Goal: Use online tool/utility: Use online tool/utility

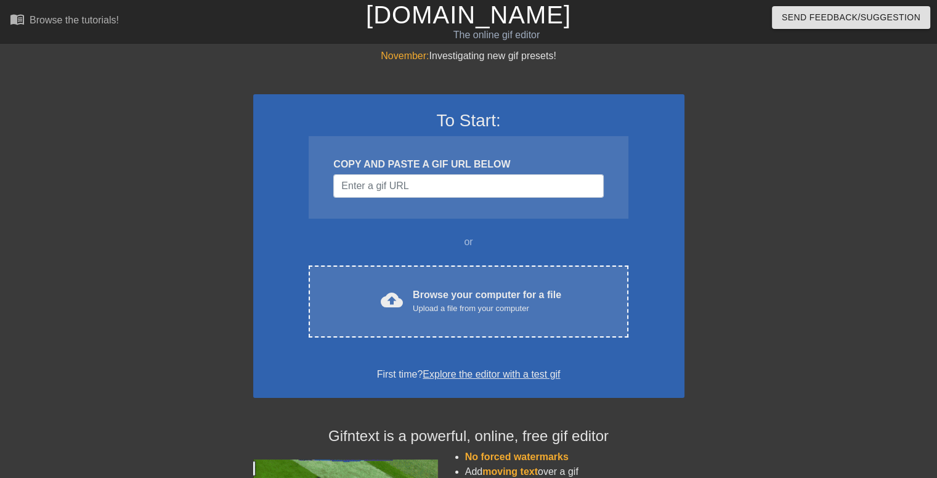
drag, startPoint x: 0, startPoint y: 228, endPoint x: 241, endPoint y: 192, distance: 243.6
click at [0, 228] on div "November: Investigating new gif presets! To Start: COPY AND PASTE A GIF URL BEL…" at bounding box center [468, 350] width 937 height 603
click at [401, 183] on input "Username" at bounding box center [468, 185] width 270 height 23
paste input "[URL][DOMAIN_NAME]"
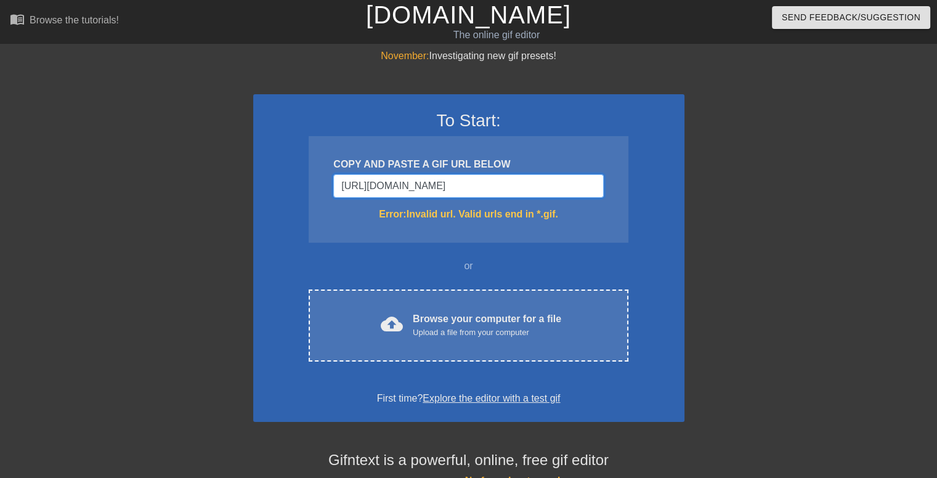
scroll to position [0, 73]
type input "[URL][DOMAIN_NAME]"
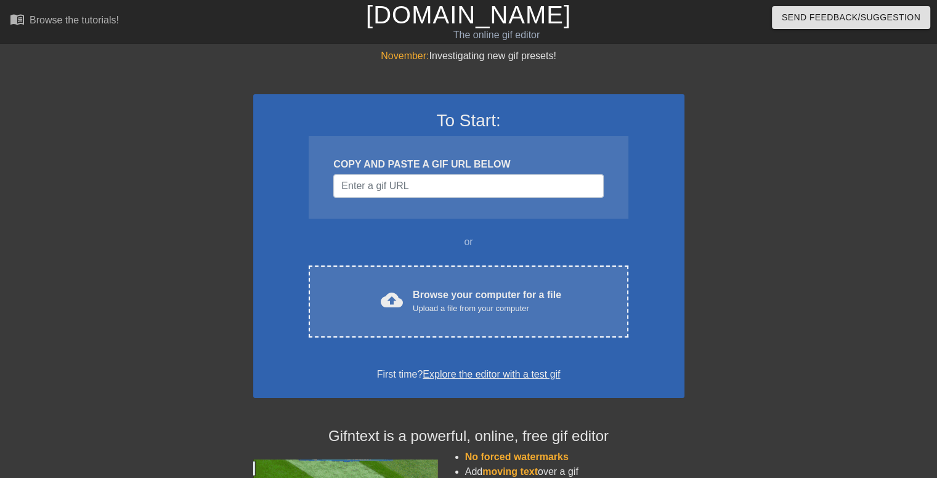
drag, startPoint x: 0, startPoint y: 221, endPoint x: 11, endPoint y: 218, distance: 11.5
click at [2, 220] on div "November: Investigating new gif presets! To Start: COPY AND PASTE A GIF URL BEL…" at bounding box center [468, 350] width 937 height 603
click at [487, 182] on input "Username" at bounding box center [468, 185] width 270 height 23
paste input "[URL][DOMAIN_NAME][DOMAIN_NAME]"
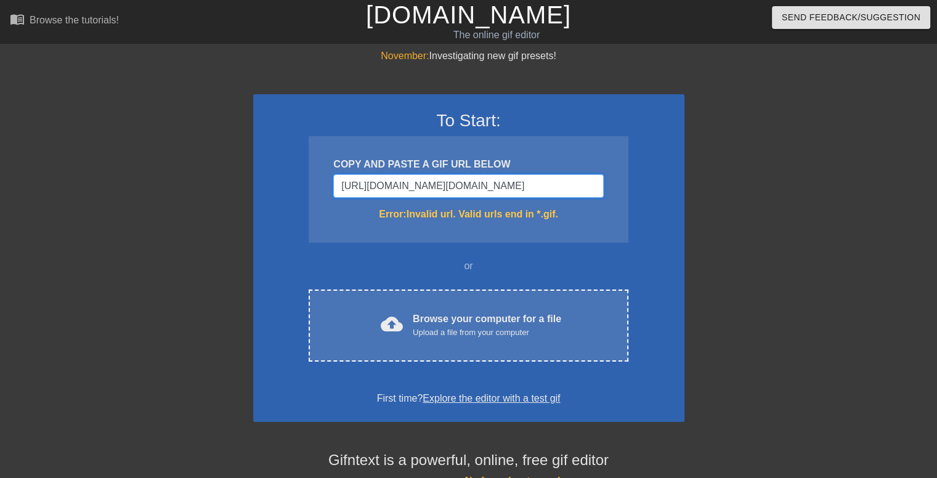
type input "[URL][DOMAIN_NAME][DOMAIN_NAME]"
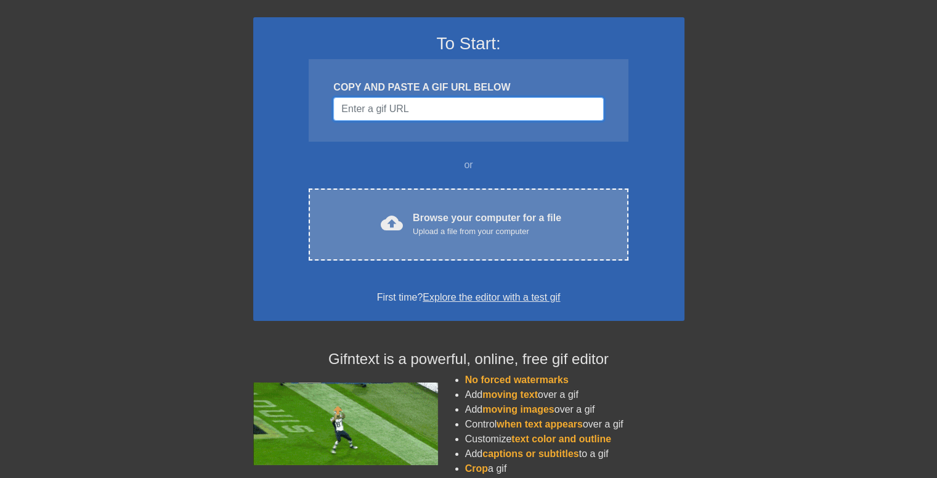
scroll to position [0, 0]
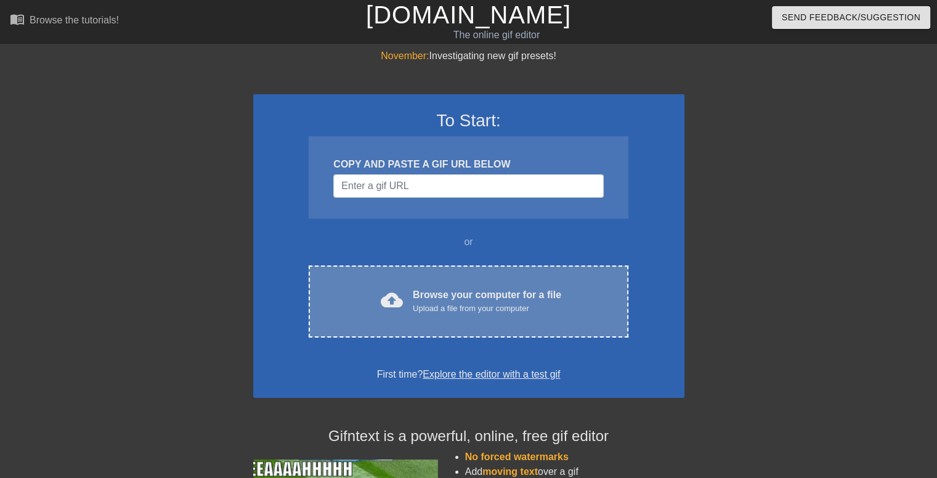
click at [497, 310] on div "Upload a file from your computer" at bounding box center [487, 308] width 148 height 12
